Goal: Transaction & Acquisition: Purchase product/service

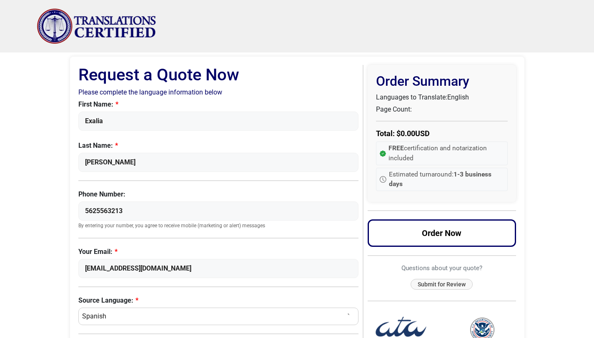
click at [101, 38] on img "Site" at bounding box center [97, 26] width 120 height 36
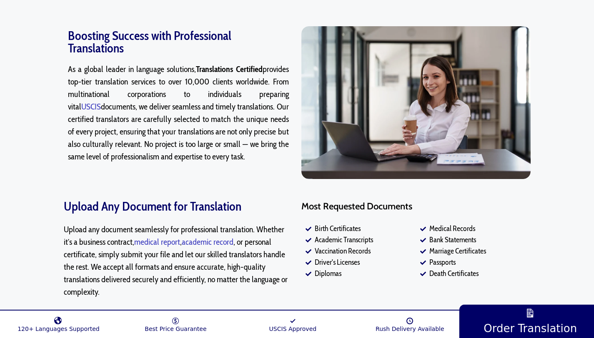
scroll to position [526, 0]
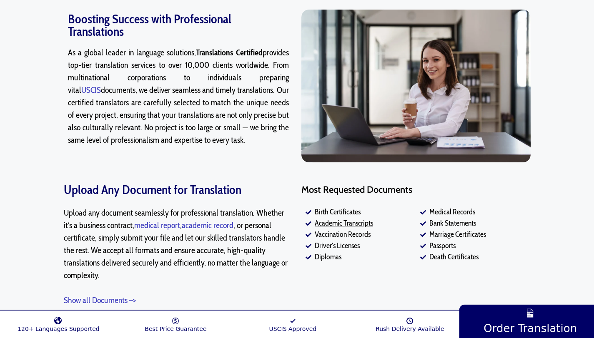
click at [324, 223] on span "Academic Transcripts" at bounding box center [343, 223] width 60 height 11
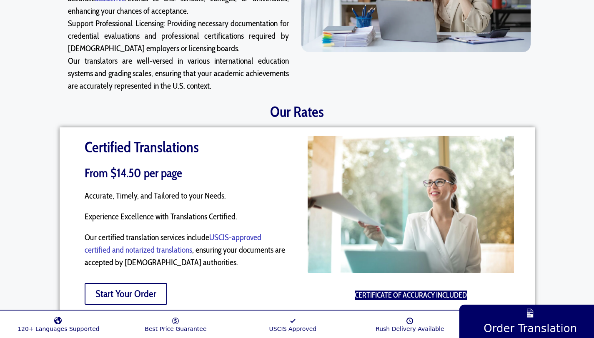
scroll to position [624, 0]
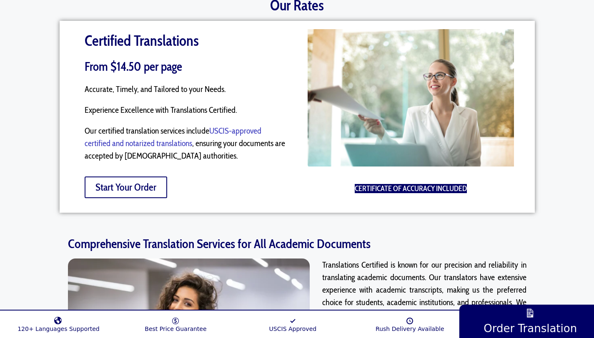
click at [144, 185] on link "Start Your Order" at bounding box center [126, 188] width 83 height 22
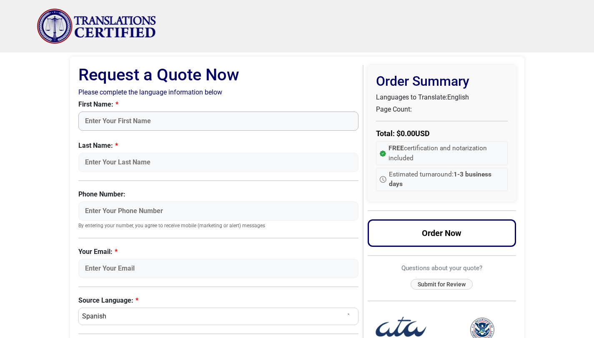
click at [108, 124] on input "First Name:" at bounding box center [218, 121] width 281 height 19
click at [104, 120] on input "First Name:" at bounding box center [218, 121] width 281 height 19
type input "Exalia"
click at [105, 155] on input "Last Name:" at bounding box center [218, 162] width 281 height 19
type input "[PERSON_NAME]"
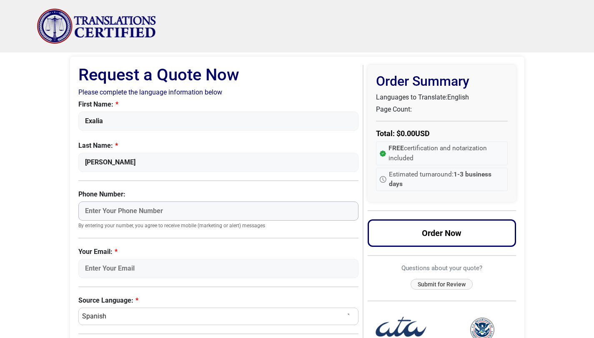
click at [123, 212] on input "Phone Number:" at bounding box center [218, 211] width 281 height 19
type input "5625563213"
click at [163, 265] on input "[EMAIL_ADDRESS][DOMAIN_NAME]" at bounding box center [218, 268] width 281 height 19
drag, startPoint x: 163, startPoint y: 265, endPoint x: 20, endPoint y: 263, distance: 143.0
click at [20, 263] on body "Skip to content Menu Menu Certified Translations Translation Services Documents…" at bounding box center [297, 317] width 594 height 635
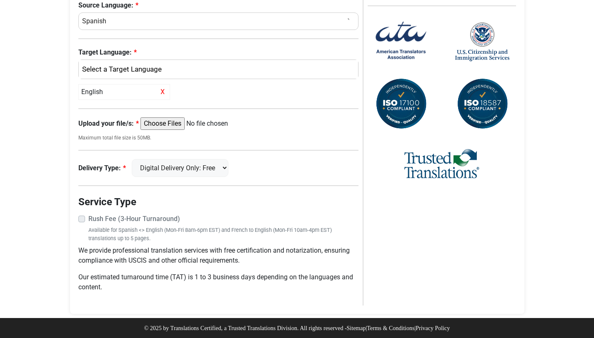
scroll to position [296, 0]
type input "[EMAIL_ADDRESS][DOMAIN_NAME]"
click at [207, 166] on select "Digital Delivery Only: Free FedEx 2 Day: $15" at bounding box center [180, 168] width 97 height 18
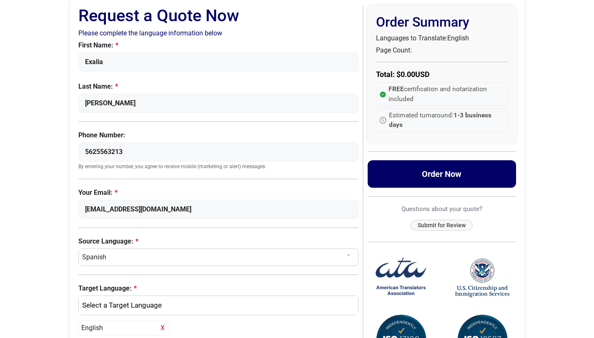
scroll to position [55, 0]
